Goal: Information Seeking & Learning: Learn about a topic

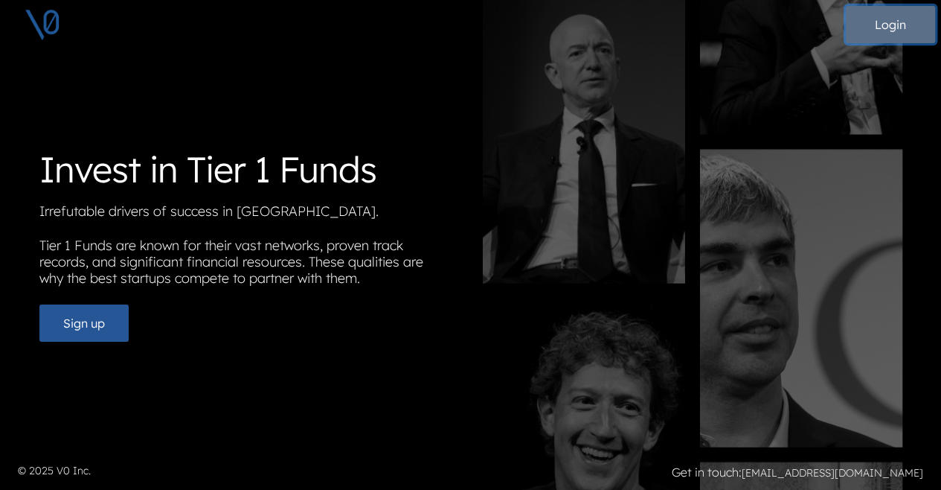
click at [881, 19] on button "Login" at bounding box center [890, 24] width 89 height 37
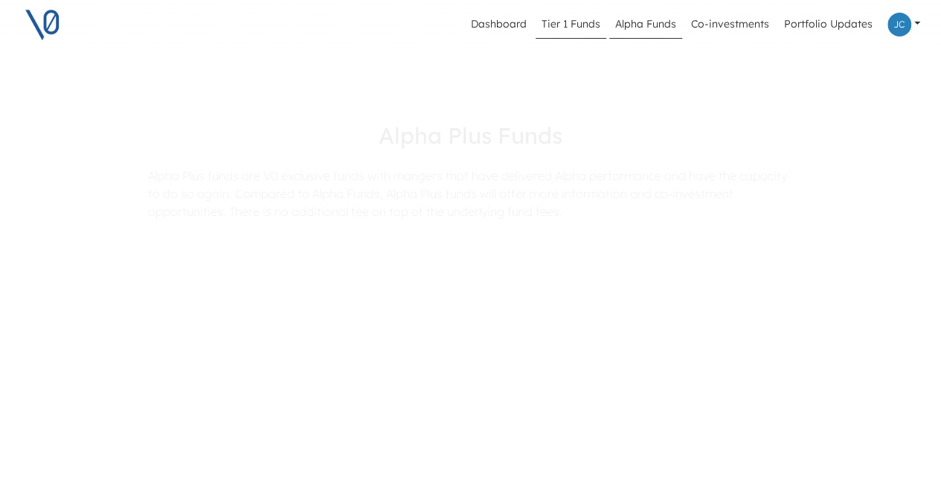
click at [586, 16] on link "Tier 1 Funds" at bounding box center [571, 24] width 71 height 28
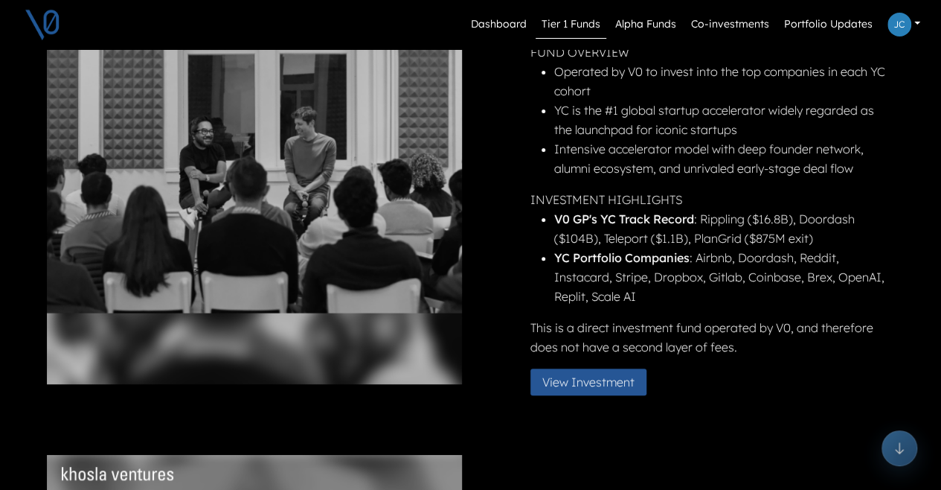
scroll to position [175, 0]
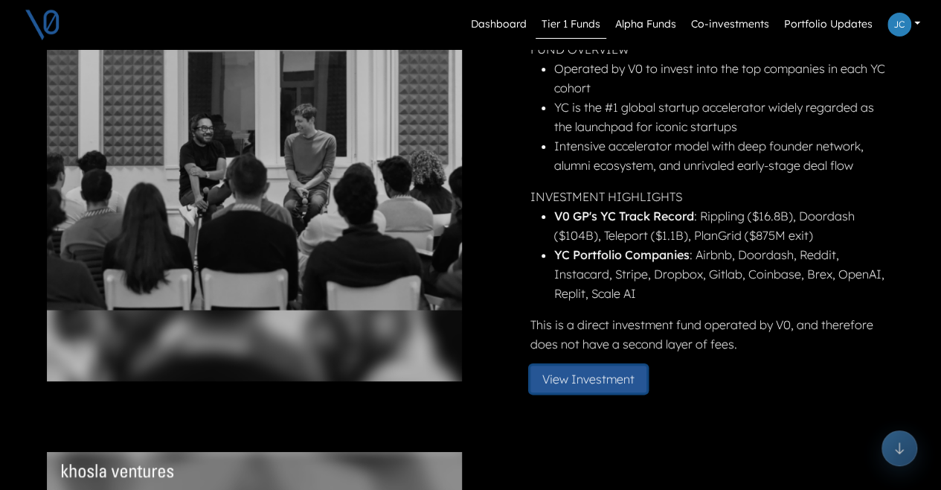
click at [583, 382] on button "View Investment" at bounding box center [588, 378] width 116 height 27
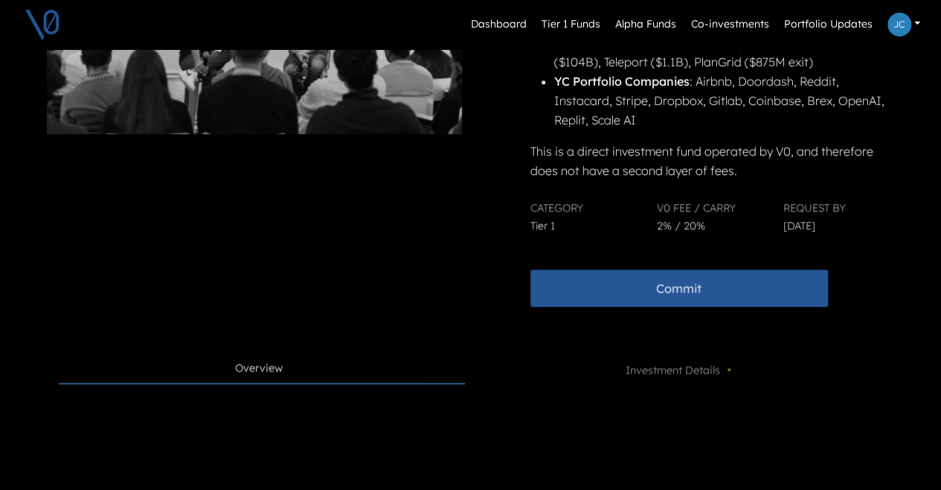
scroll to position [383, 0]
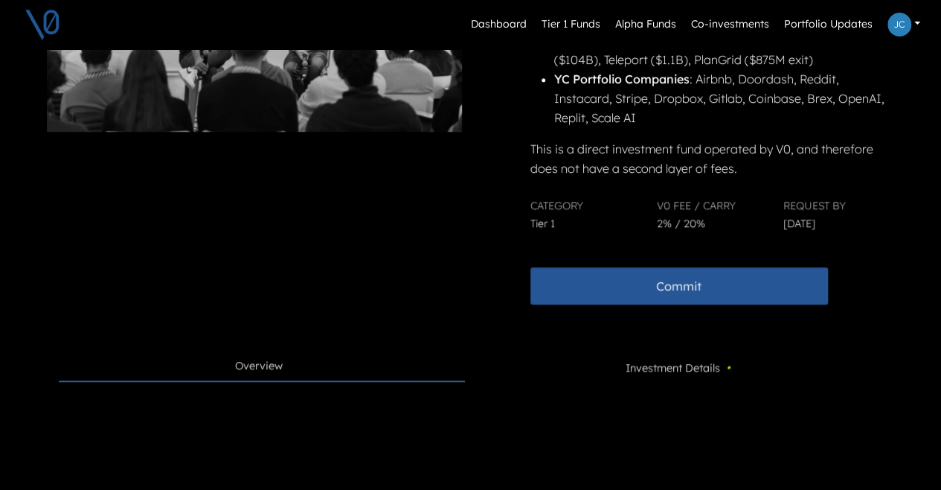
click at [673, 364] on span "Investment Details •" at bounding box center [680, 367] width 108 height 19
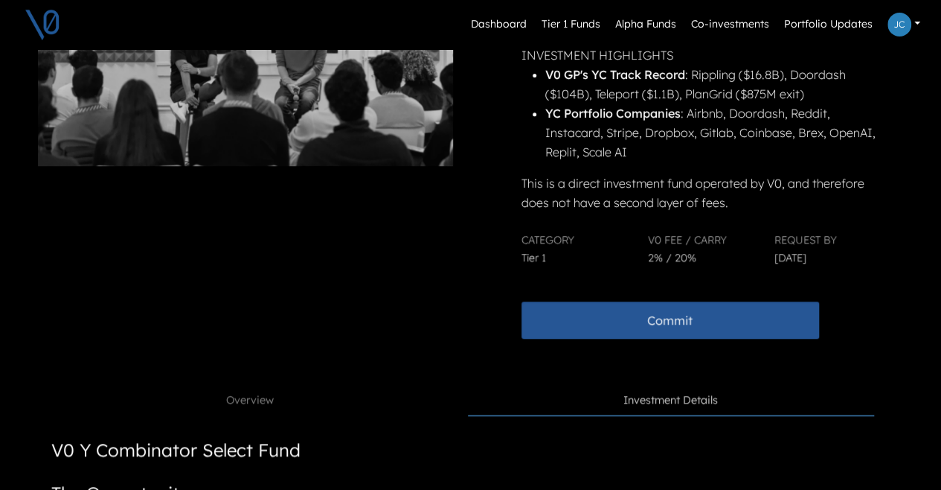
scroll to position [348, 12]
click at [221, 408] on link "Overview" at bounding box center [253, 401] width 406 height 28
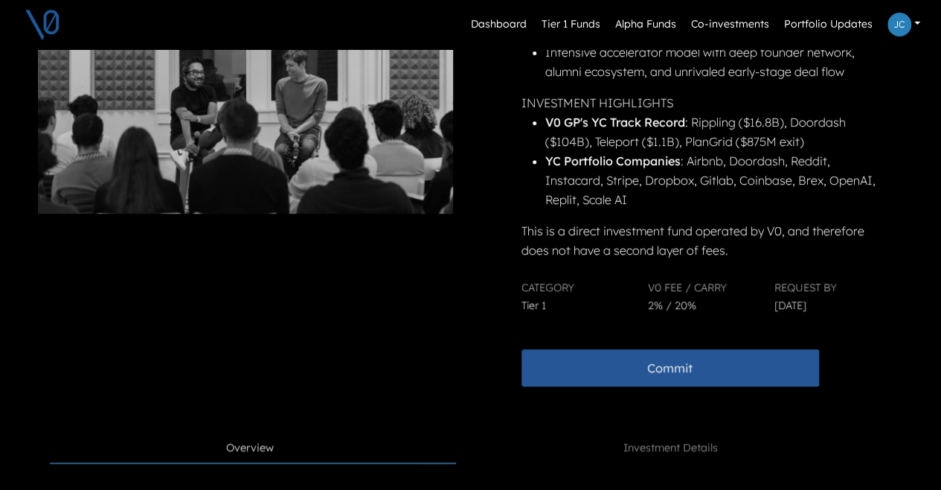
scroll to position [403, 20]
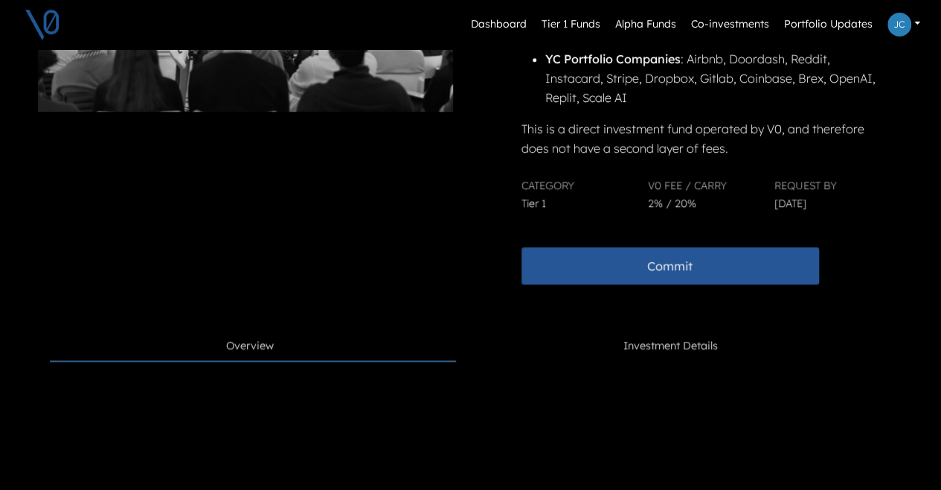
click at [642, 356] on link "Investment Details" at bounding box center [671, 346] width 406 height 28
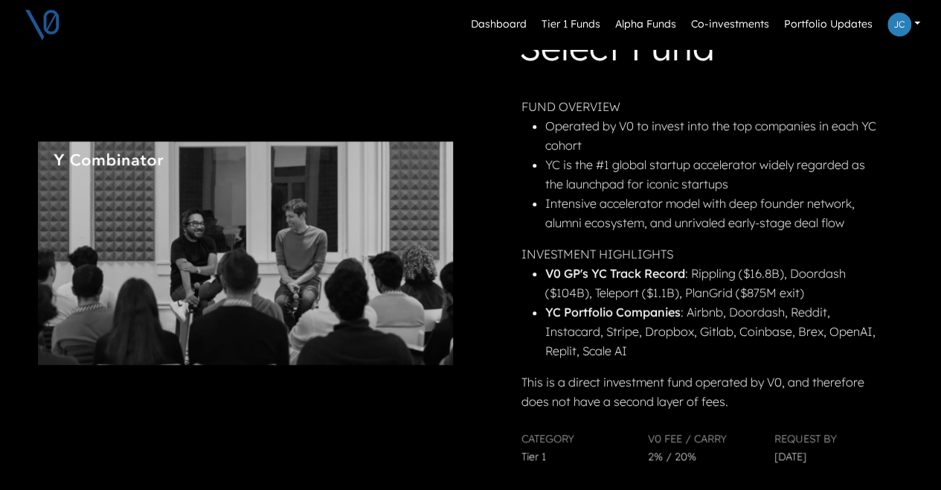
scroll to position [0, 20]
